Goal: Task Accomplishment & Management: Manage account settings

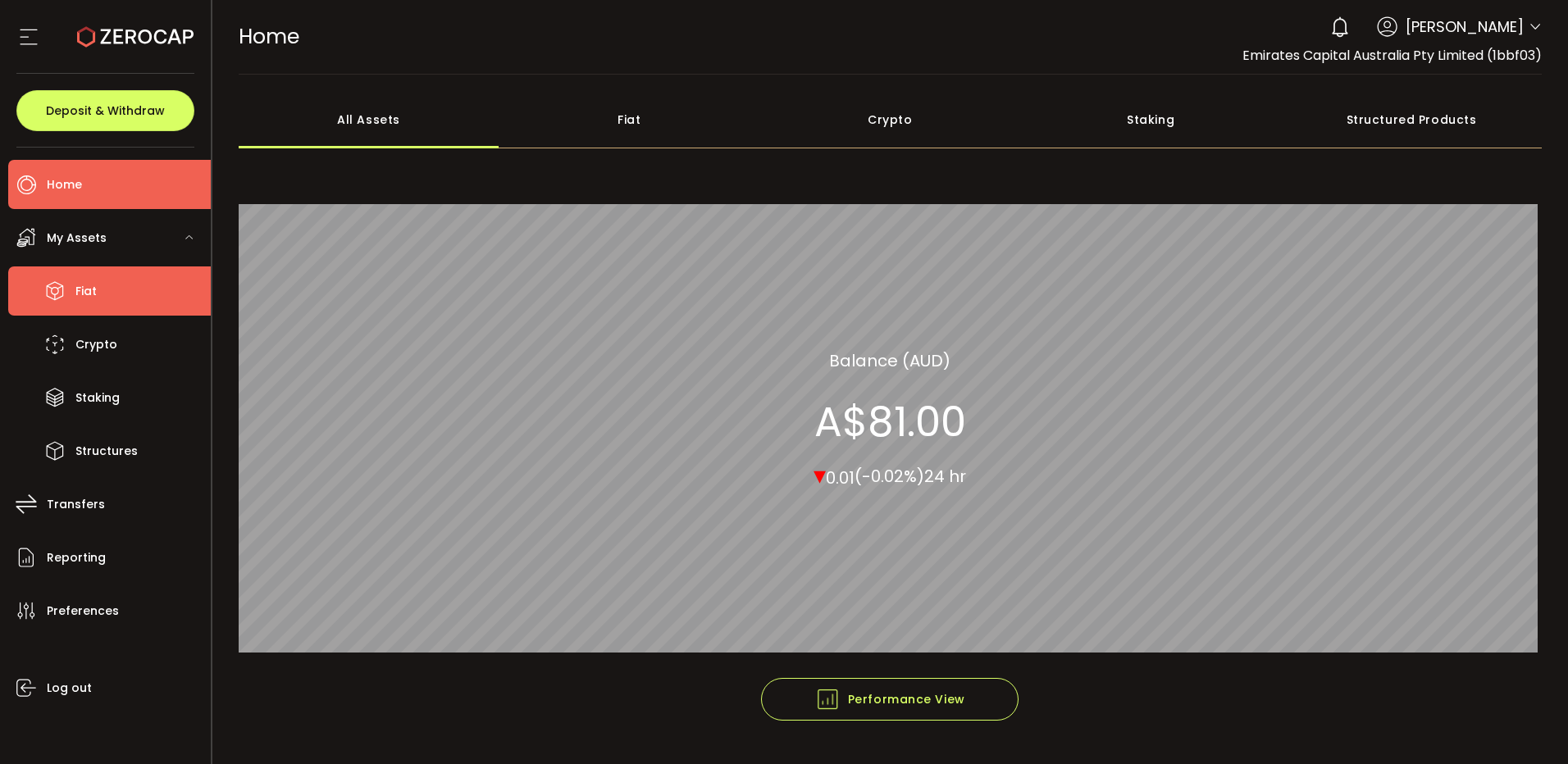
click at [79, 288] on span "Fiat" at bounding box center [86, 291] width 22 height 24
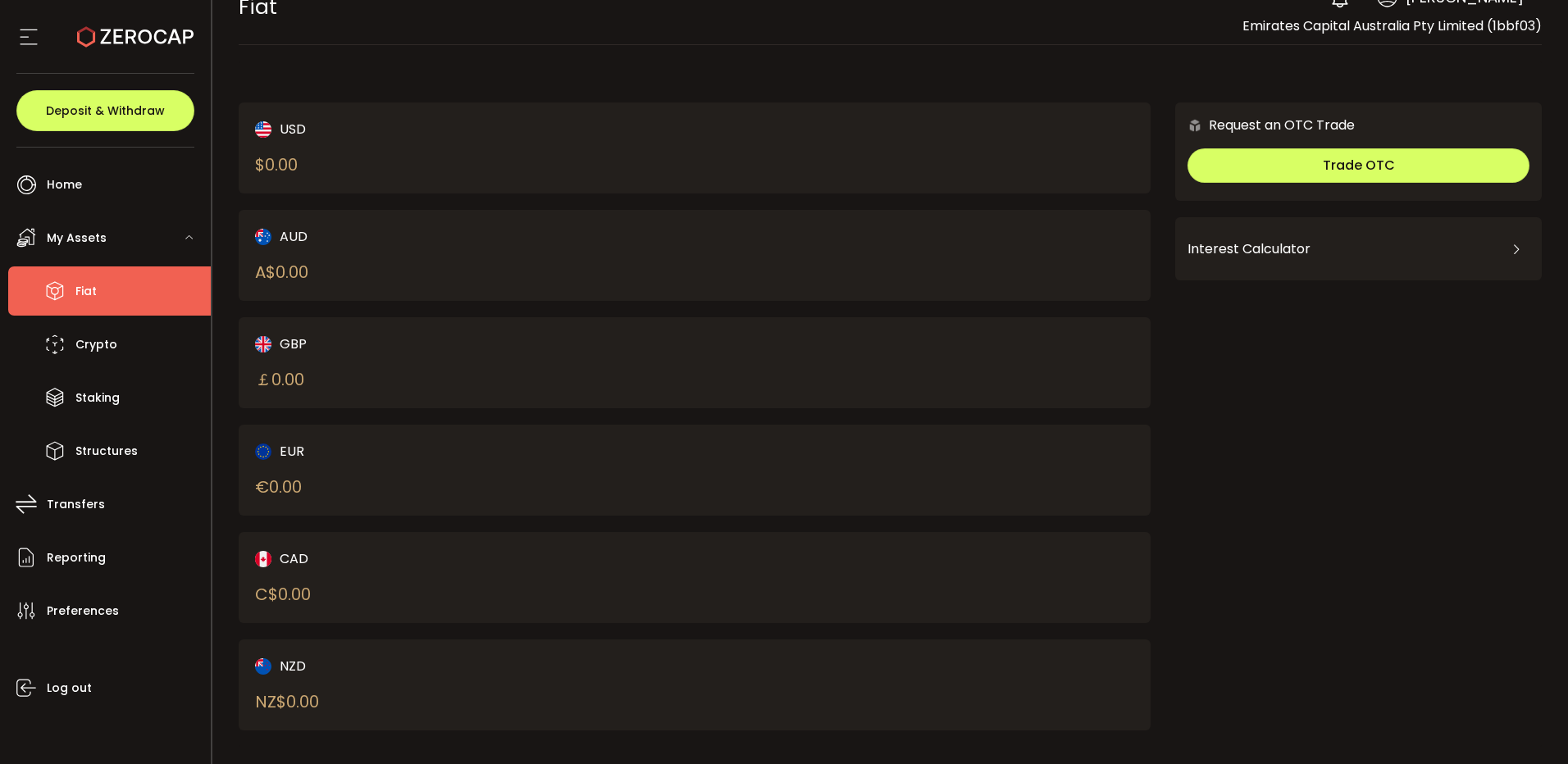
scroll to position [45, 0]
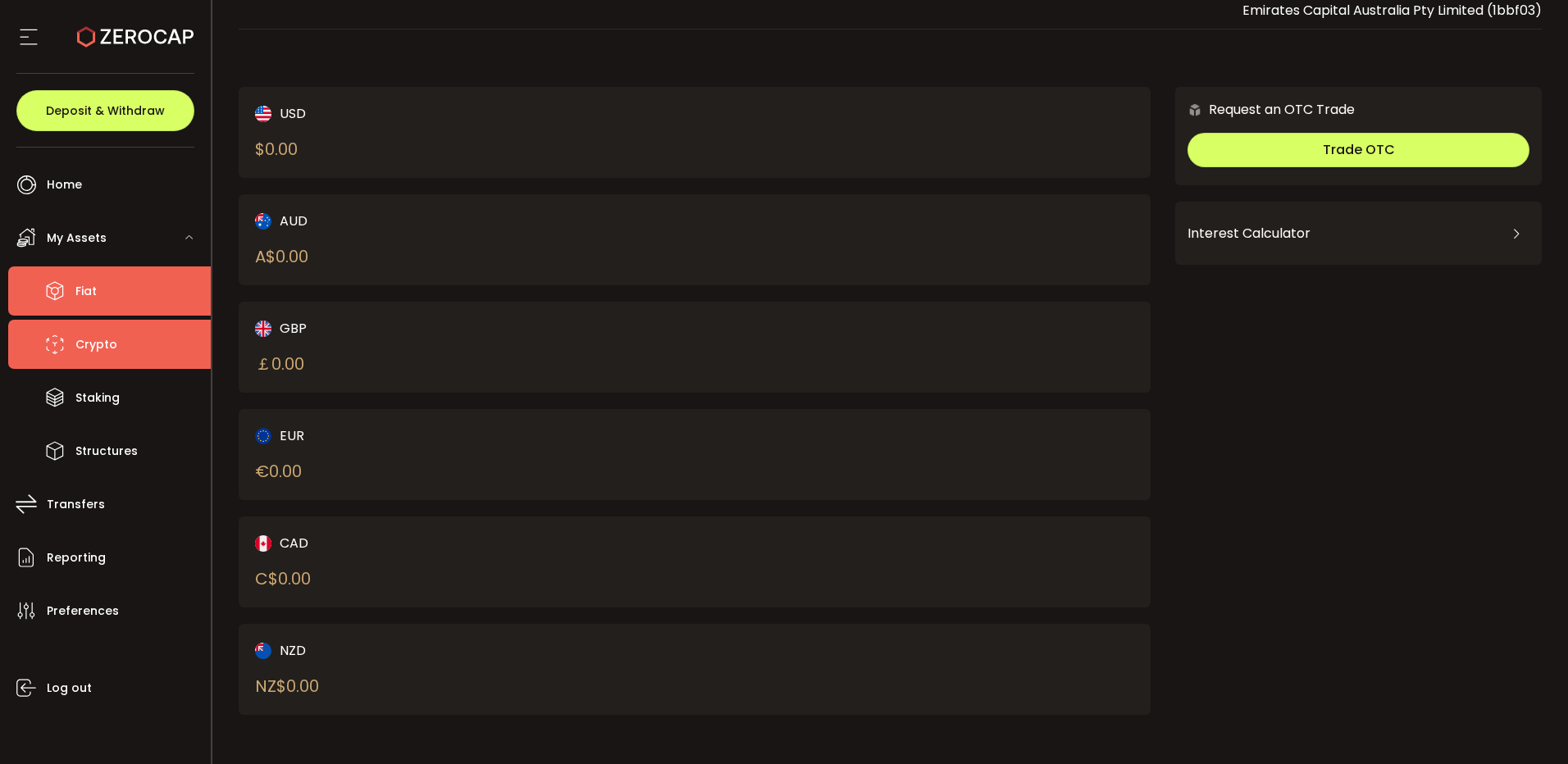
click at [101, 348] on span "Crypto" at bounding box center [96, 344] width 41 height 24
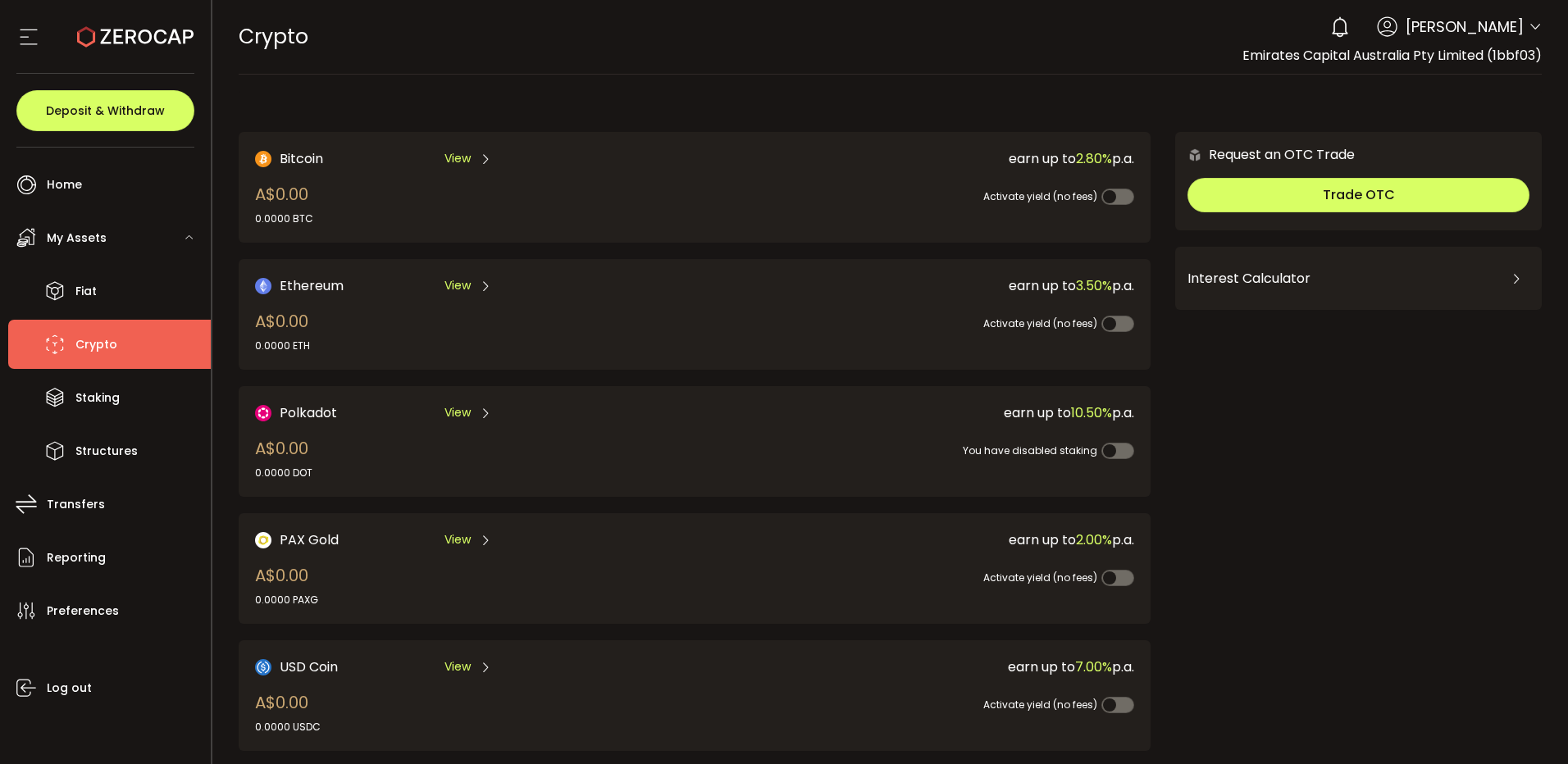
click at [1519, 24] on div "0 Brian Silvia Account Emirates Capital Australia Pty Limited (1bbf03) Preferen…" at bounding box center [1431, 27] width 220 height 36
click at [1535, 19] on header "PDF is being processed and will download to your computer CRYPTO Buy Power A$0.…" at bounding box center [890, 37] width 1356 height 74
click at [1533, 23] on icon at bounding box center [1535, 27] width 13 height 13
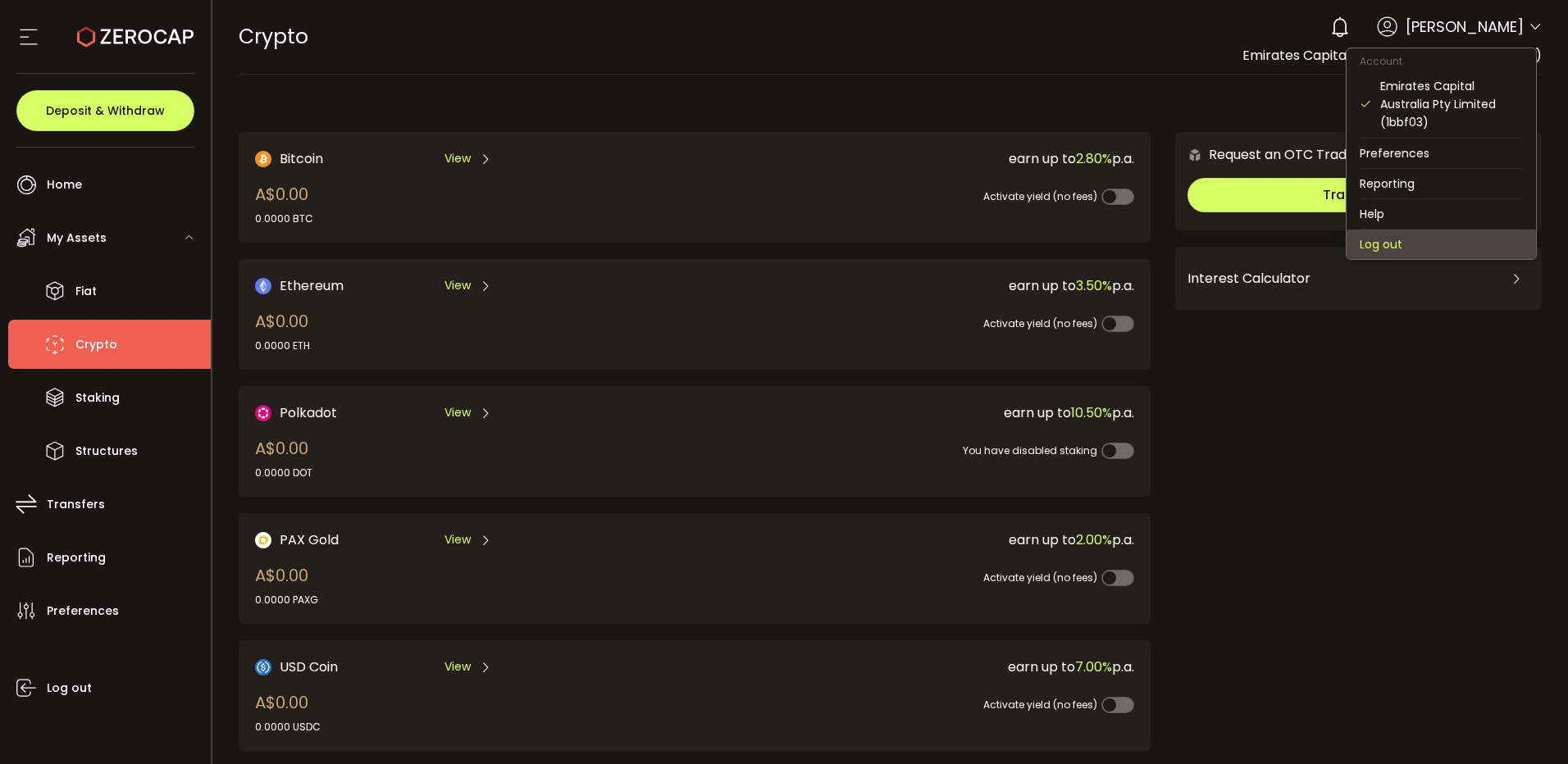
click at [1429, 242] on li "Log out" at bounding box center [1441, 244] width 189 height 29
